Goal: Task Accomplishment & Management: Manage account settings

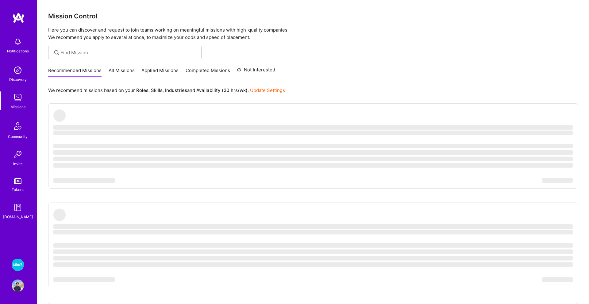
click at [18, 287] on img at bounding box center [18, 286] width 12 height 12
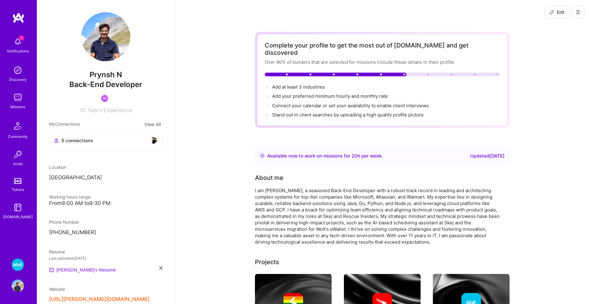
click at [17, 40] on img at bounding box center [18, 42] width 12 height 12
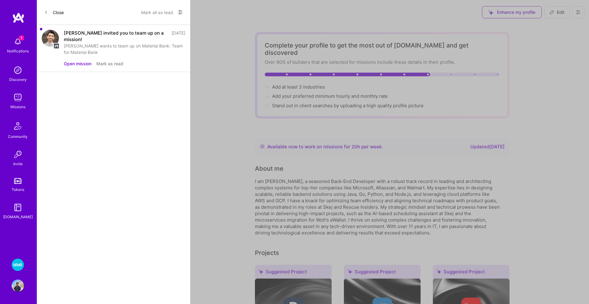
drag, startPoint x: 73, startPoint y: 58, endPoint x: 82, endPoint y: 141, distance: 83.5
click at [82, 141] on div "Close Mark all as read Show all notifications Show unread notifications only [P…" at bounding box center [113, 152] width 153 height 304
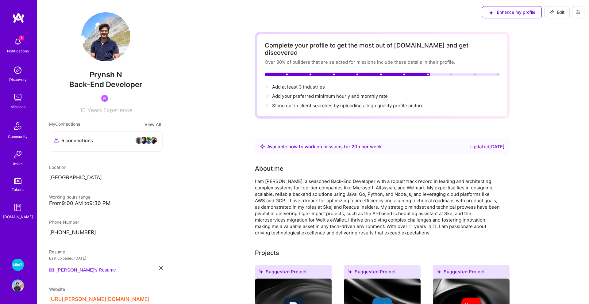
click at [12, 288] on img at bounding box center [18, 286] width 12 height 12
click at [17, 287] on img at bounding box center [18, 286] width 12 height 12
click at [19, 217] on div "[DOMAIN_NAME]" at bounding box center [18, 217] width 30 height 6
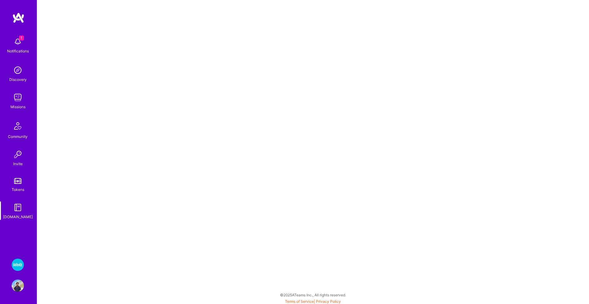
click at [19, 176] on link "Tokens" at bounding box center [18, 184] width 38 height 17
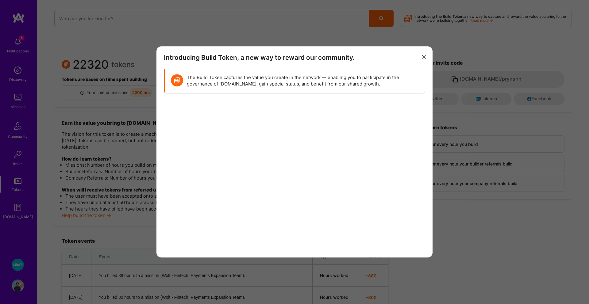
click at [425, 56] on icon "modal" at bounding box center [424, 57] width 4 height 4
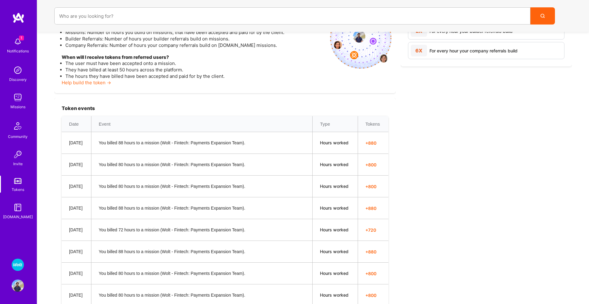
scroll to position [140, 0]
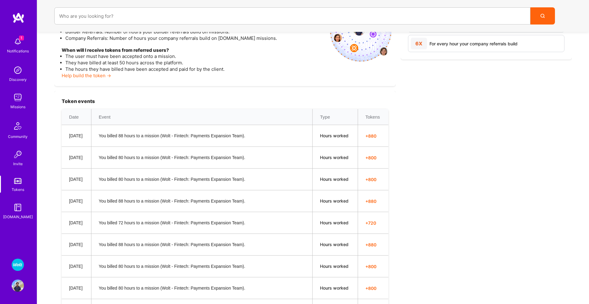
click at [20, 288] on img at bounding box center [18, 286] width 12 height 12
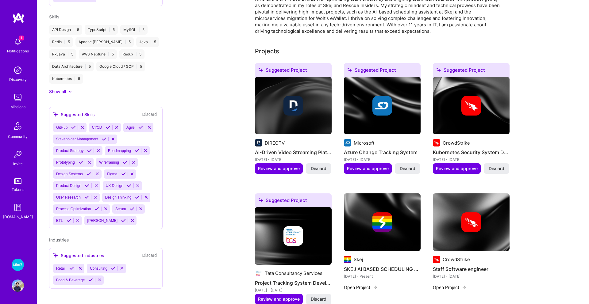
scroll to position [231, 0]
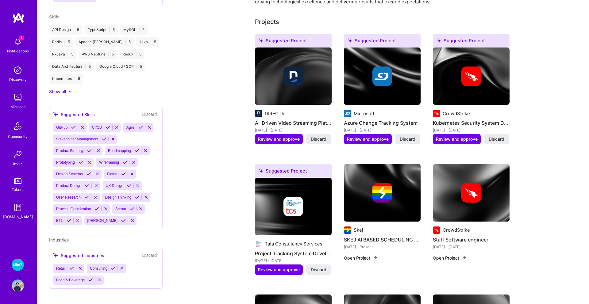
click at [14, 264] on img at bounding box center [18, 265] width 12 height 12
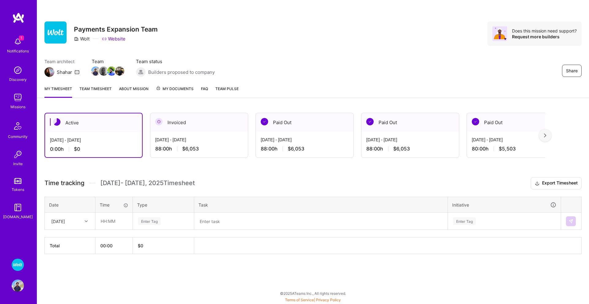
click at [170, 90] on span "My Documents" at bounding box center [175, 89] width 38 height 7
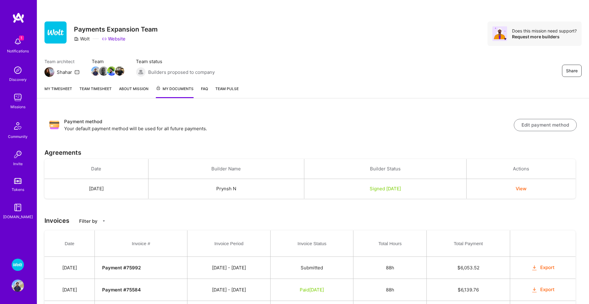
click at [137, 89] on link "About Mission" at bounding box center [133, 92] width 29 height 13
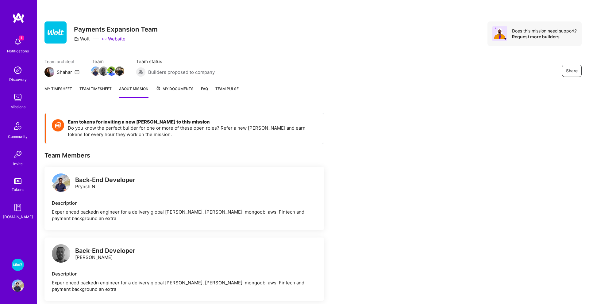
click at [186, 91] on span "My Documents" at bounding box center [175, 89] width 38 height 7
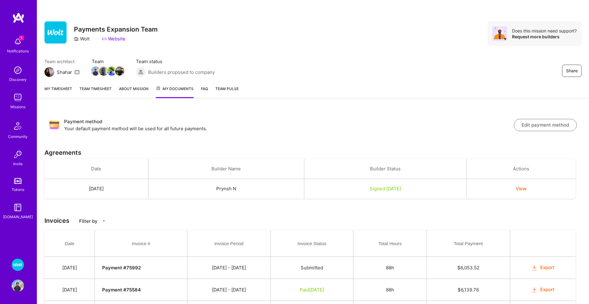
click at [228, 89] on span "Team Pulse" at bounding box center [226, 88] width 23 height 5
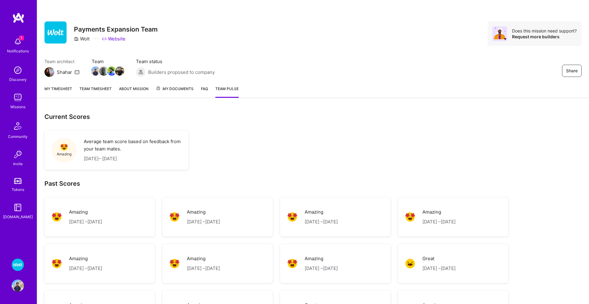
click at [203, 91] on link "FAQ" at bounding box center [204, 92] width 7 height 12
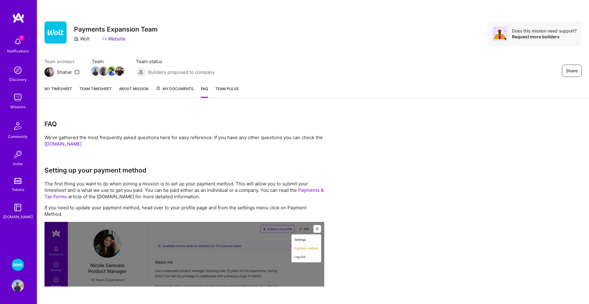
click at [134, 90] on link "About Mission" at bounding box center [133, 92] width 29 height 12
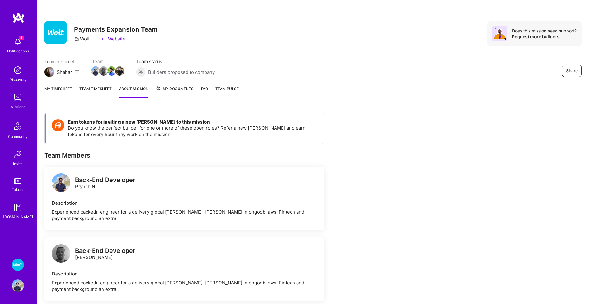
click at [100, 89] on link "Team timesheet" at bounding box center [95, 92] width 32 height 12
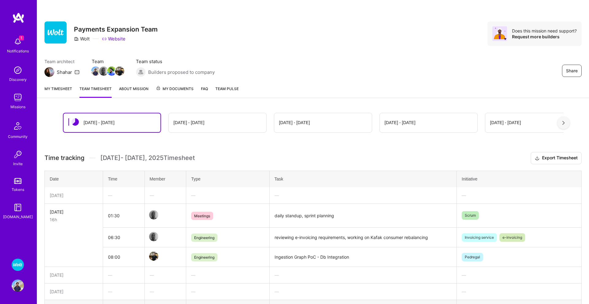
click at [59, 90] on link "My timesheet" at bounding box center [58, 92] width 28 height 12
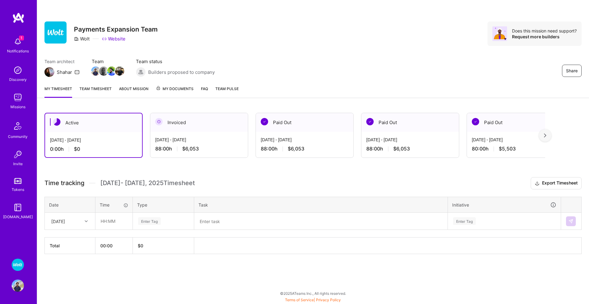
click at [87, 90] on link "Team timesheet" at bounding box center [95, 92] width 32 height 12
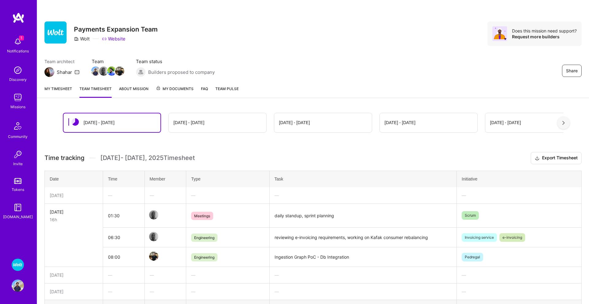
click at [144, 91] on link "About Mission" at bounding box center [133, 92] width 29 height 12
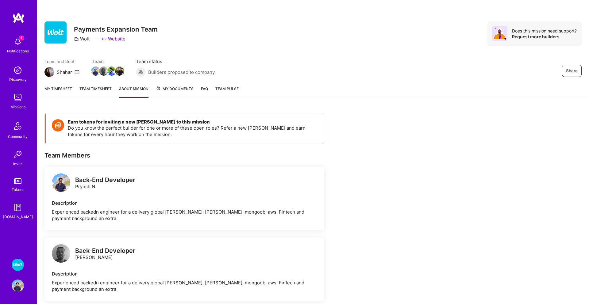
click at [184, 88] on span "My Documents" at bounding box center [175, 89] width 38 height 7
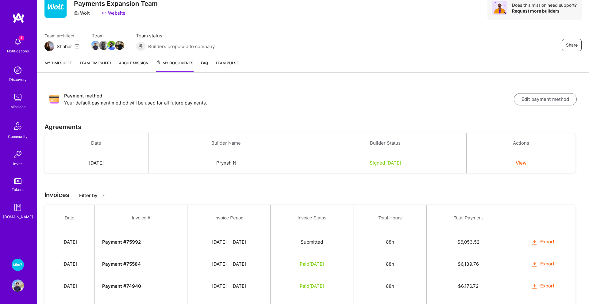
scroll to position [35, 0]
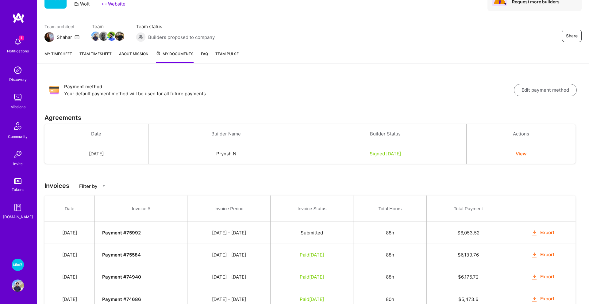
drag, startPoint x: 374, startPoint y: 154, endPoint x: 424, endPoint y: 156, distance: 50.6
click at [424, 156] on div "Signed [DATE]" at bounding box center [384, 154] width 147 height 6
drag, startPoint x: 100, startPoint y: 155, endPoint x: 356, endPoint y: 160, distance: 256.3
click at [361, 161] on tr "[DATE] Prynsh N Signed [DATE] View" at bounding box center [309, 154] width 531 height 20
click at [526, 157] on button "View" at bounding box center [520, 154] width 11 height 6
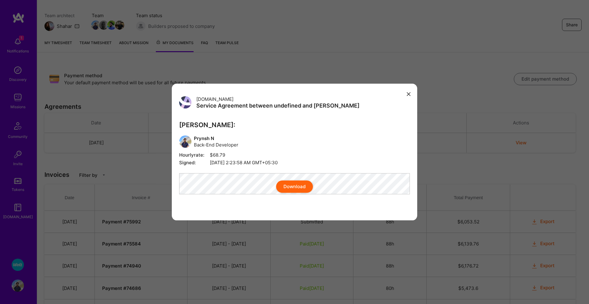
scroll to position [47, 0]
drag, startPoint x: 242, startPoint y: 161, endPoint x: 322, endPoint y: 162, distance: 80.6
click at [325, 163] on div "[DOMAIN_NAME] Service Agreement between undefined and [PERSON_NAME] [PERSON_NAM…" at bounding box center [294, 152] width 245 height 137
click at [328, 159] on span "Signed: [DATE] 2:23:58 AM GMT+05:30" at bounding box center [294, 162] width 231 height 6
drag, startPoint x: 333, startPoint y: 158, endPoint x: 206, endPoint y: 159, distance: 127.2
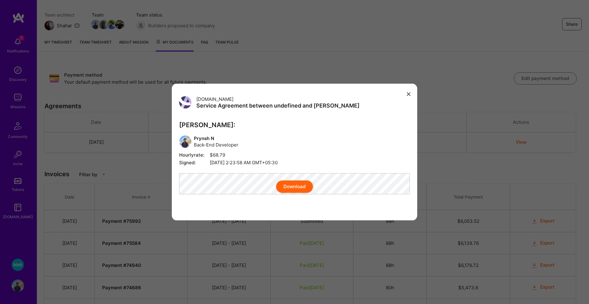
click at [206, 159] on span "Signed: [DATE] 2:23:58 AM GMT+05:30" at bounding box center [294, 162] width 231 height 6
click at [217, 159] on span "Signed: [DATE] 2:23:58 AM GMT+05:30" at bounding box center [294, 162] width 231 height 6
drag, startPoint x: 242, startPoint y: 160, endPoint x: 338, endPoint y: 166, distance: 96.4
click at [351, 161] on span "Signed: [DATE] 2:23:58 AM GMT+05:30" at bounding box center [294, 162] width 231 height 6
click at [407, 93] on button "modal" at bounding box center [408, 94] width 7 height 10
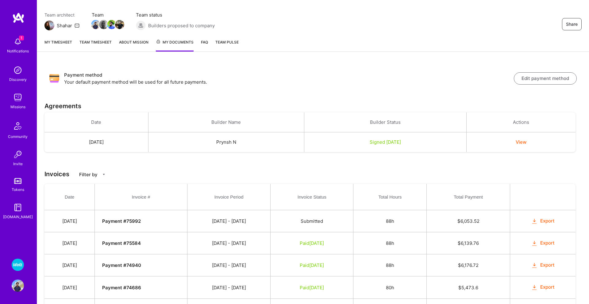
click at [523, 143] on button "View" at bounding box center [520, 142] width 11 height 6
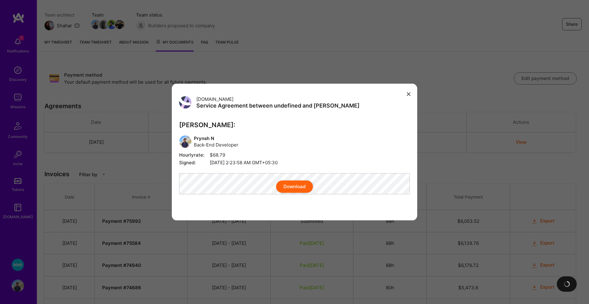
click at [291, 192] on button "Download" at bounding box center [294, 187] width 37 height 12
click at [409, 92] on icon "modal" at bounding box center [409, 94] width 4 height 4
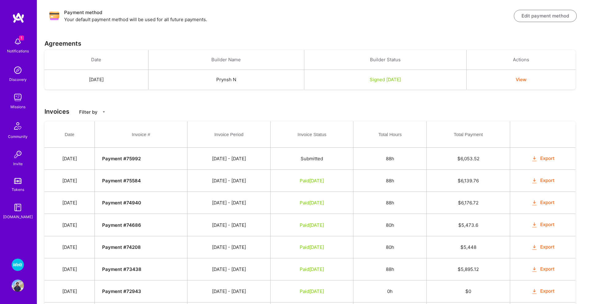
scroll to position [121, 0]
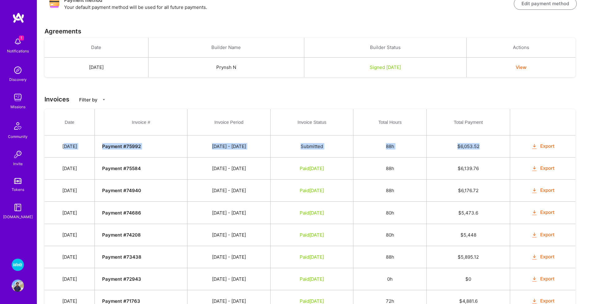
drag, startPoint x: 103, startPoint y: 147, endPoint x: 491, endPoint y: 149, distance: 388.4
click at [491, 149] on tr "[DATE] Payment # 75992 [DATE] - [DATE] Submitted 88h $ 6,053.52 Export" at bounding box center [309, 147] width 531 height 22
click at [491, 149] on td "$ 6,053.52" at bounding box center [467, 147] width 83 height 22
click at [319, 146] on span "Submitted" at bounding box center [311, 146] width 22 height 6
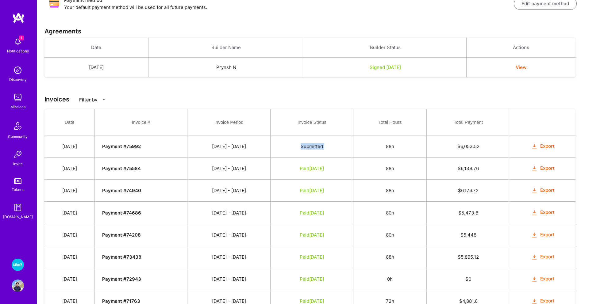
drag, startPoint x: 319, startPoint y: 146, endPoint x: 227, endPoint y: 151, distance: 92.7
click at [300, 149] on td "Submitted" at bounding box center [311, 147] width 83 height 22
drag, startPoint x: 224, startPoint y: 148, endPoint x: 321, endPoint y: 150, distance: 97.2
click at [269, 150] on td "[DATE] - [DATE]" at bounding box center [228, 147] width 83 height 22
click at [323, 148] on span "Submitted" at bounding box center [311, 146] width 22 height 6
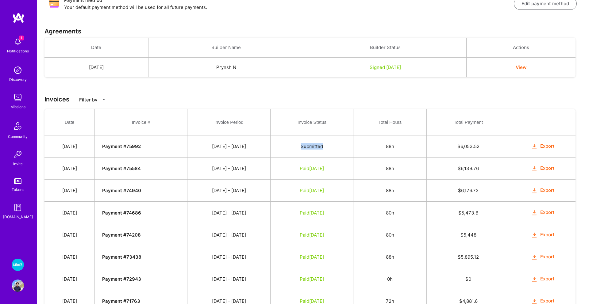
click at [323, 148] on span "Submitted" at bounding box center [311, 146] width 22 height 6
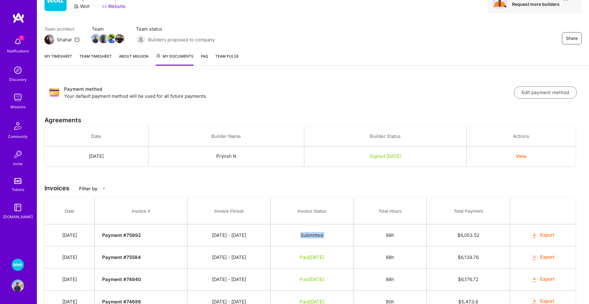
scroll to position [34, 0]
